Goal: Complete application form

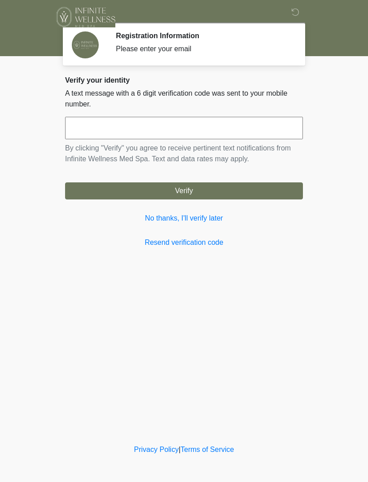
click at [252, 127] on input "text" at bounding box center [184, 128] width 238 height 22
type input "******"
click at [232, 189] on button "Verify" at bounding box center [184, 190] width 238 height 17
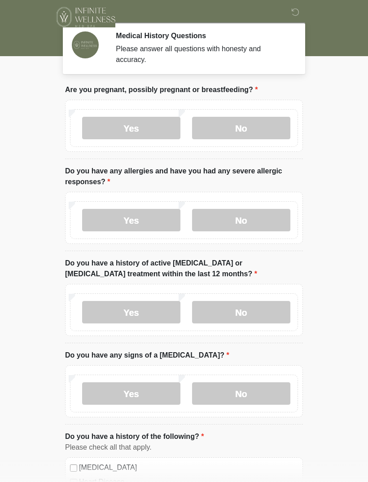
click at [253, 127] on label "No" at bounding box center [241, 128] width 98 height 22
click at [263, 215] on label "No" at bounding box center [241, 220] width 98 height 22
click at [264, 306] on label "No" at bounding box center [241, 312] width 98 height 22
click at [273, 390] on label "No" at bounding box center [241, 393] width 98 height 22
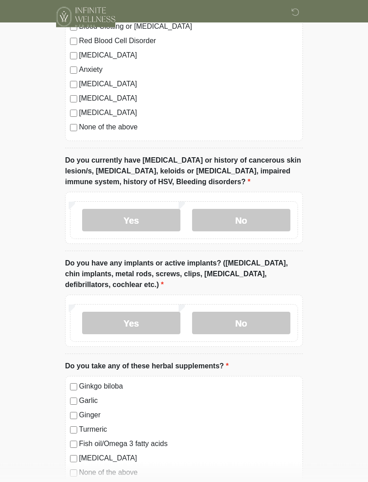
scroll to position [499, 0]
click at [260, 216] on label "No" at bounding box center [241, 219] width 98 height 22
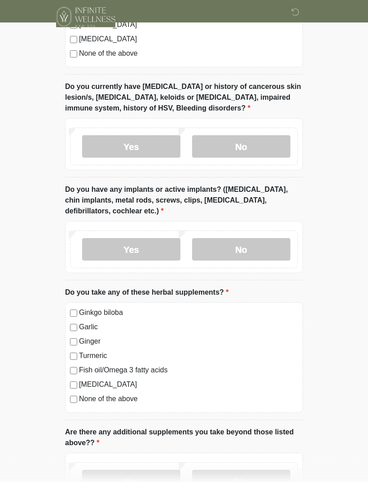
scroll to position [572, 0]
click at [140, 248] on label "Yes" at bounding box center [131, 249] width 98 height 22
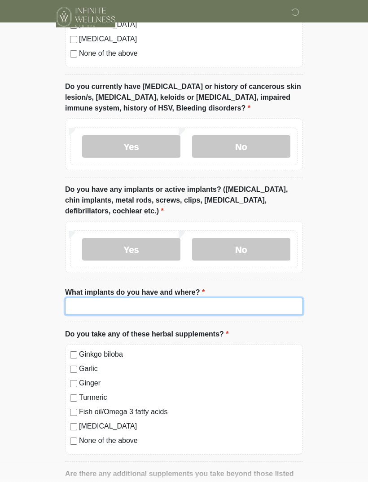
click at [220, 300] on input "What implants do you have and where?" at bounding box center [184, 306] width 238 height 17
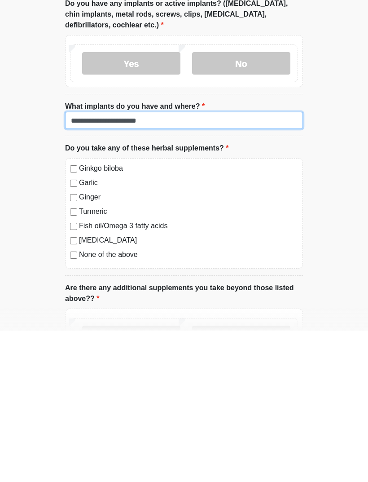
scroll to position [609, 0]
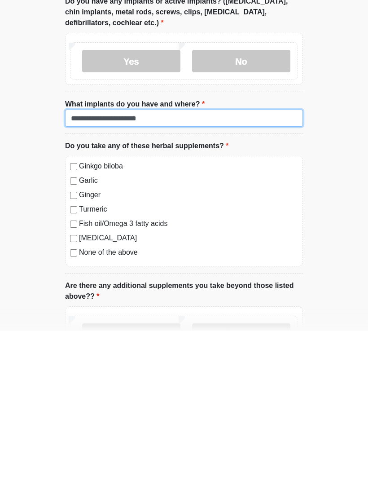
type input "**********"
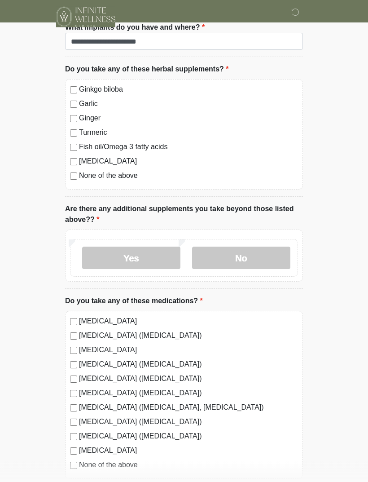
scroll to position [838, 0]
click at [154, 253] on label "Yes" at bounding box center [131, 257] width 98 height 22
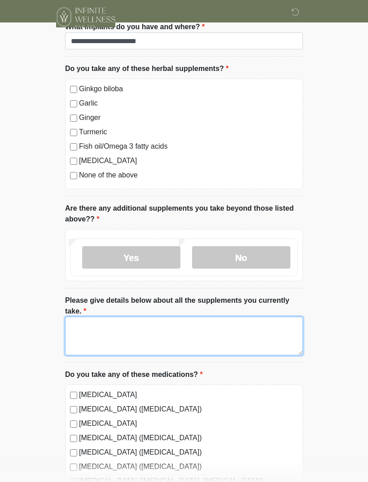
click at [143, 333] on textarea "Please give details below about all the supplements you currently take." at bounding box center [184, 336] width 238 height 39
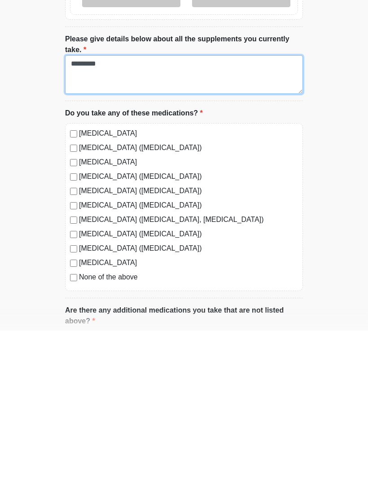
scroll to position [949, 0]
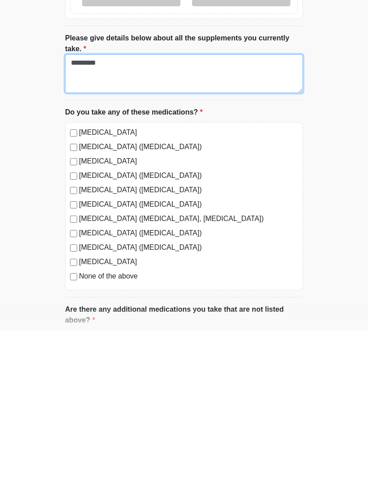
type textarea "*********"
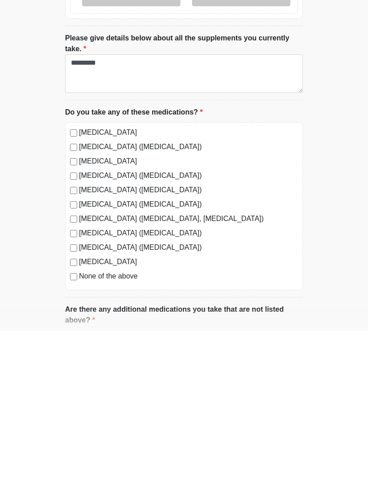
click at [125, 422] on label "None of the above" at bounding box center [188, 427] width 219 height 11
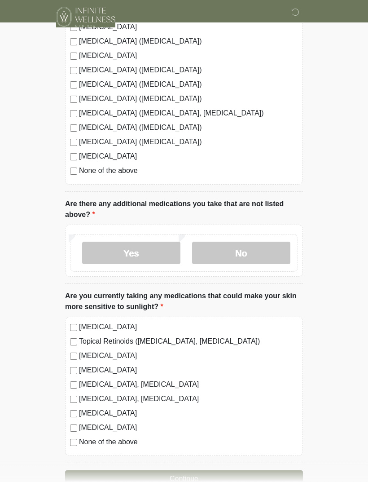
scroll to position [1227, 0]
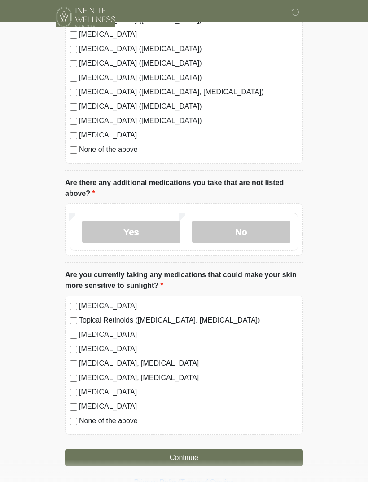
click at [264, 223] on label "No" at bounding box center [241, 232] width 98 height 22
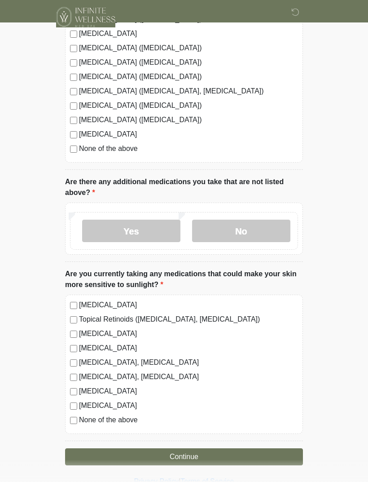
click at [128, 415] on label "None of the above" at bounding box center [188, 420] width 219 height 11
click at [185, 452] on button "Continue" at bounding box center [184, 456] width 238 height 17
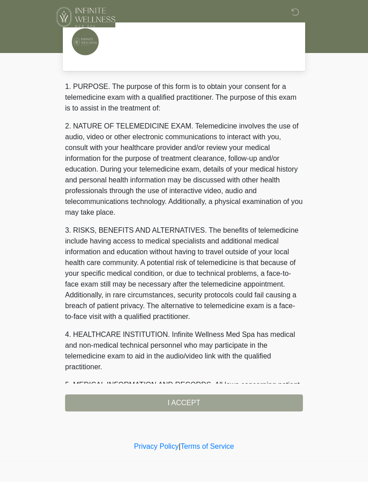
scroll to position [0, 0]
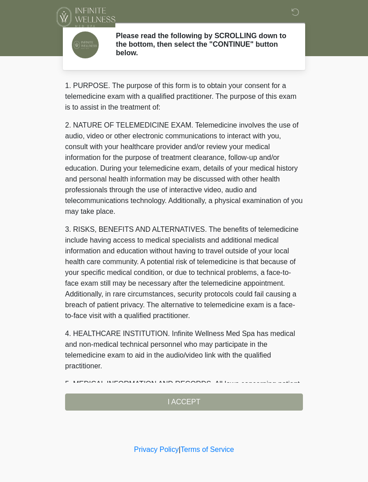
click at [186, 403] on div "1. PURPOSE. The purpose of this form is to obtain your consent for a telemedici…" at bounding box center [184, 245] width 238 height 330
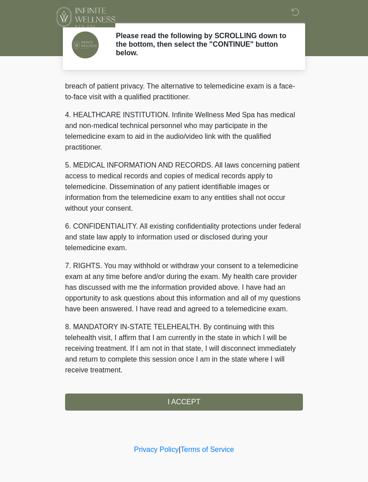
click at [189, 399] on button "I ACCEPT" at bounding box center [184, 402] width 238 height 17
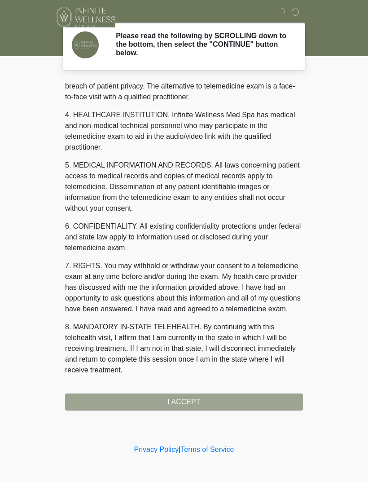
scroll to position [230, 0]
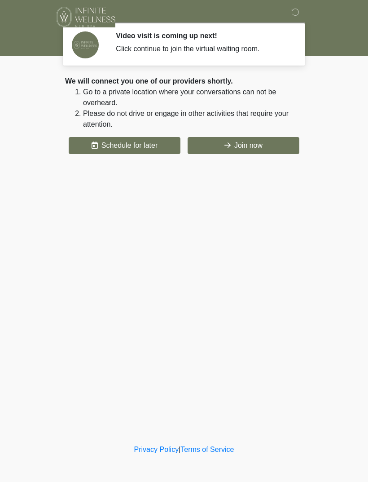
click at [253, 139] on button "Join now" at bounding box center [244, 145] width 112 height 17
